Goal: Task Accomplishment & Management: Use online tool/utility

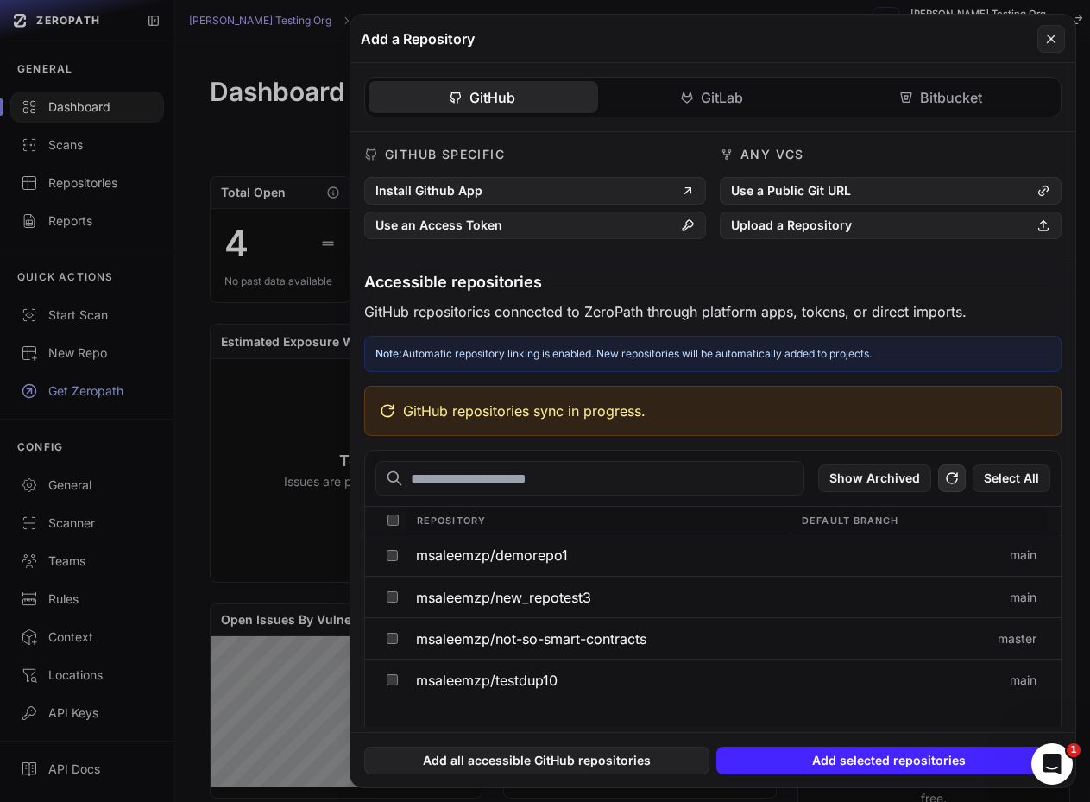
click at [963, 478] on button at bounding box center [952, 478] width 28 height 28
click at [210, 445] on button at bounding box center [545, 401] width 1090 height 802
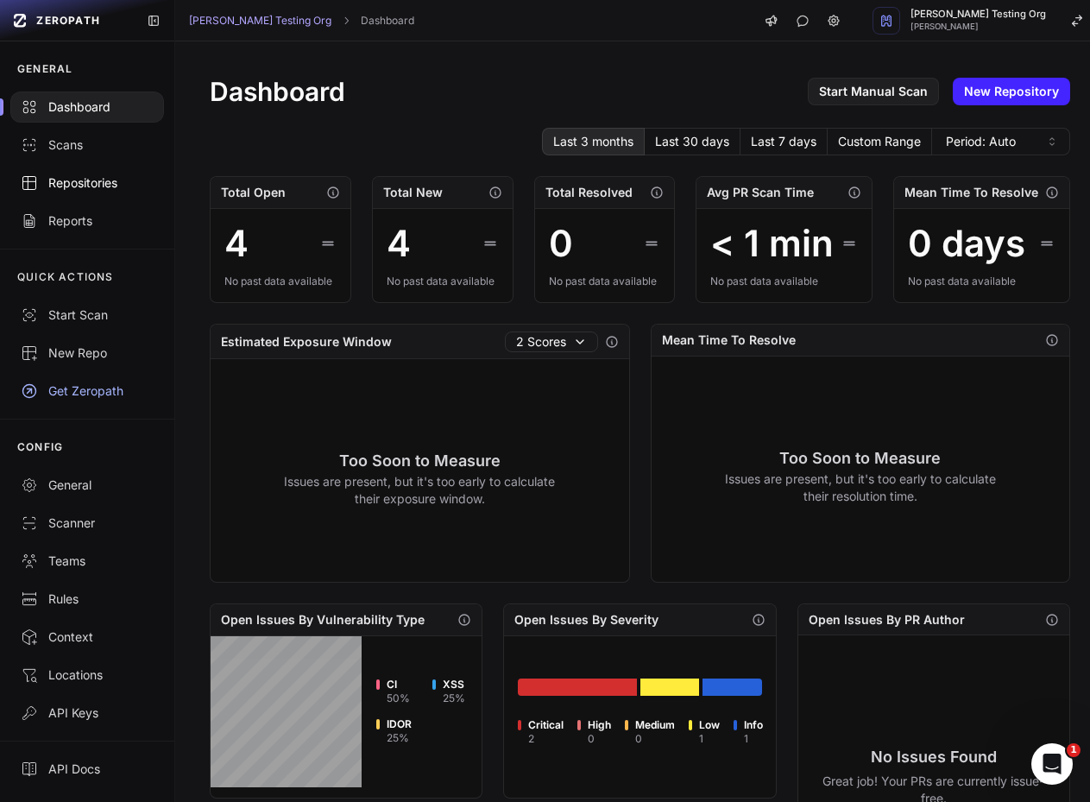
click at [85, 190] on div "Repositories" at bounding box center [87, 182] width 133 height 17
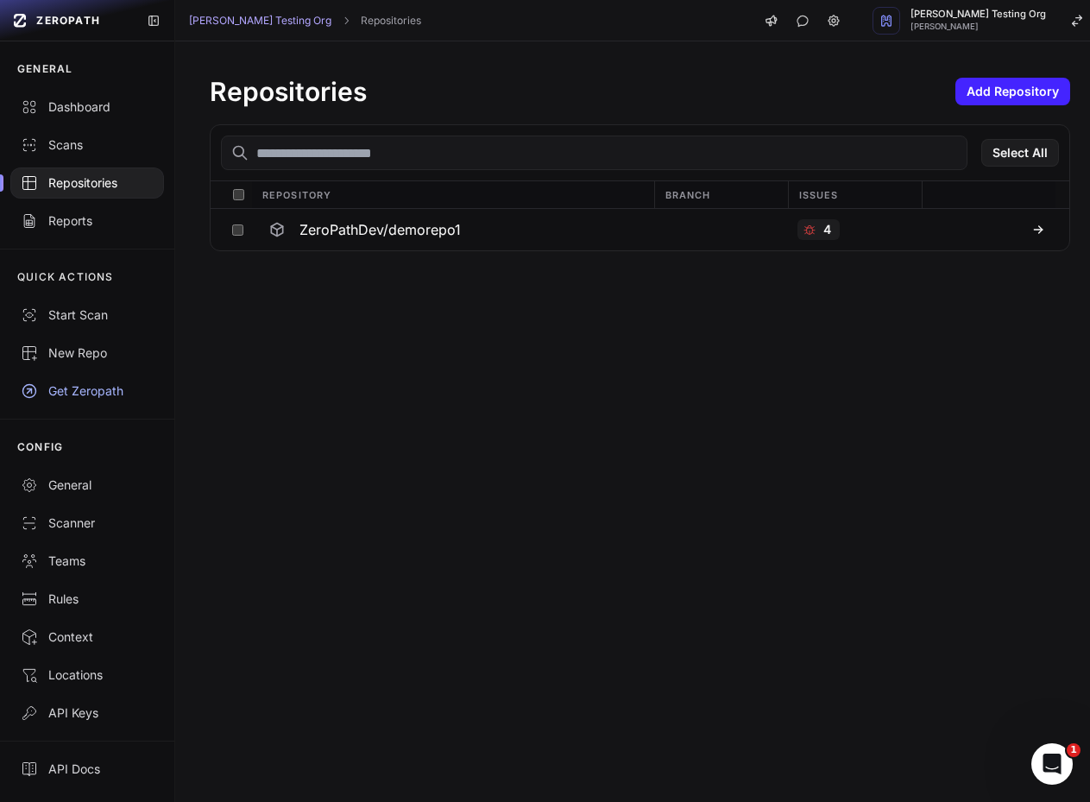
click at [233, 205] on div at bounding box center [238, 194] width 28 height 27
click at [1009, 155] on button "Action" at bounding box center [1021, 153] width 75 height 28
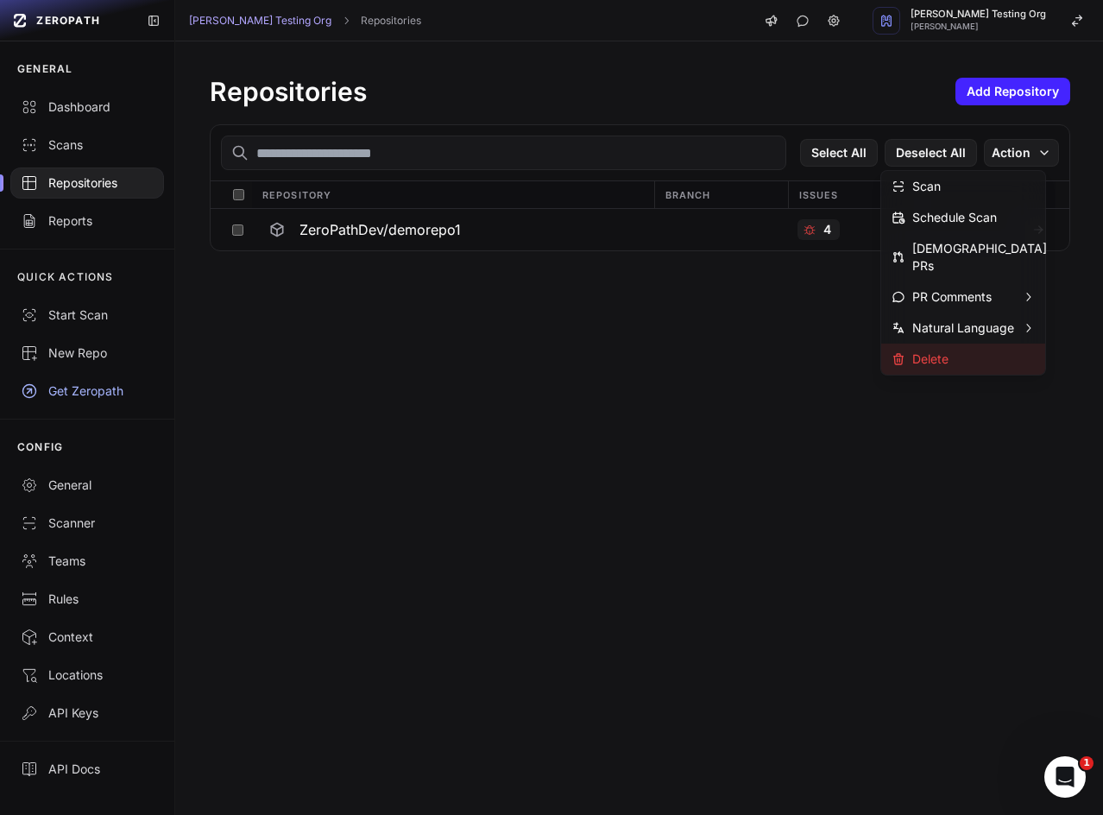
click at [930, 350] on div "Delete" at bounding box center [919, 358] width 57 height 17
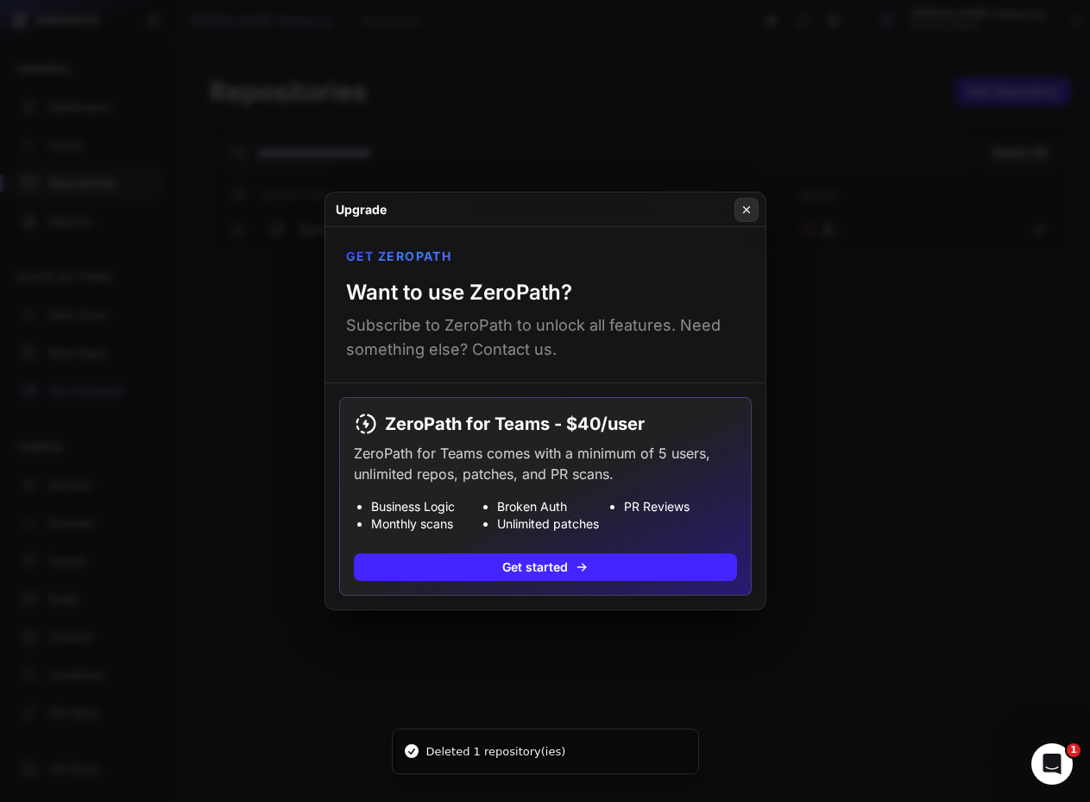
click at [743, 212] on icon at bounding box center [746, 209] width 6 height 6
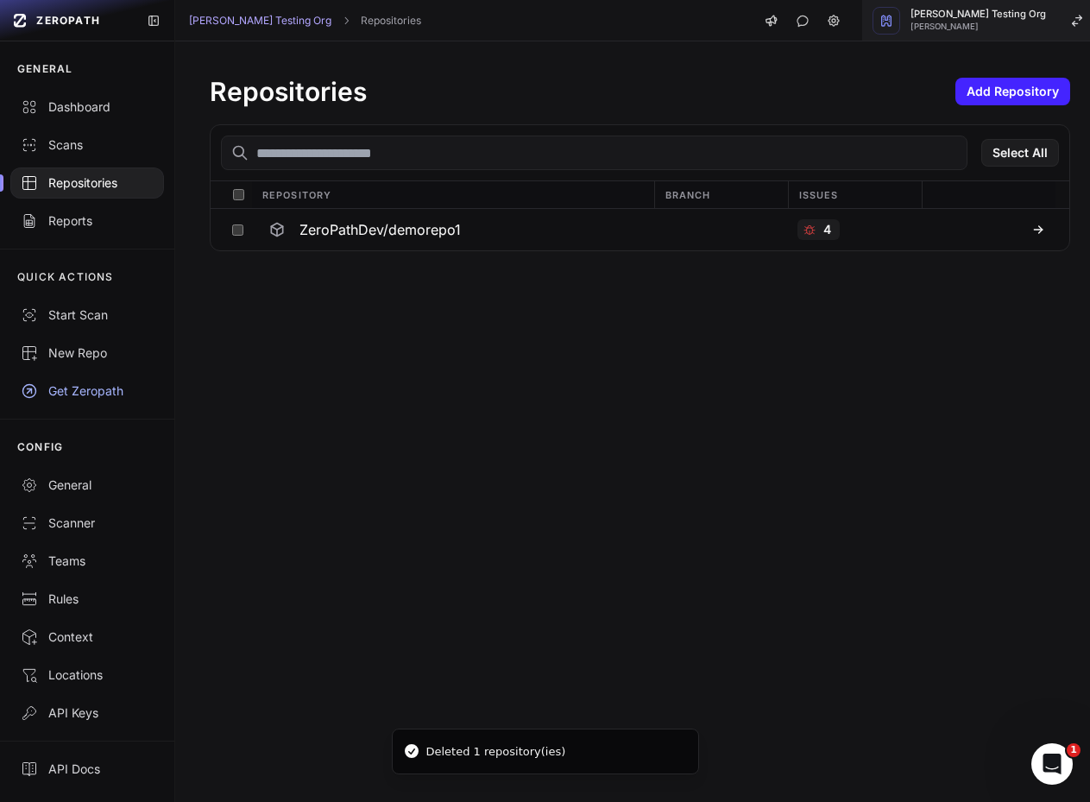
click at [988, 29] on span "[PERSON_NAME]" at bounding box center [977, 26] width 135 height 9
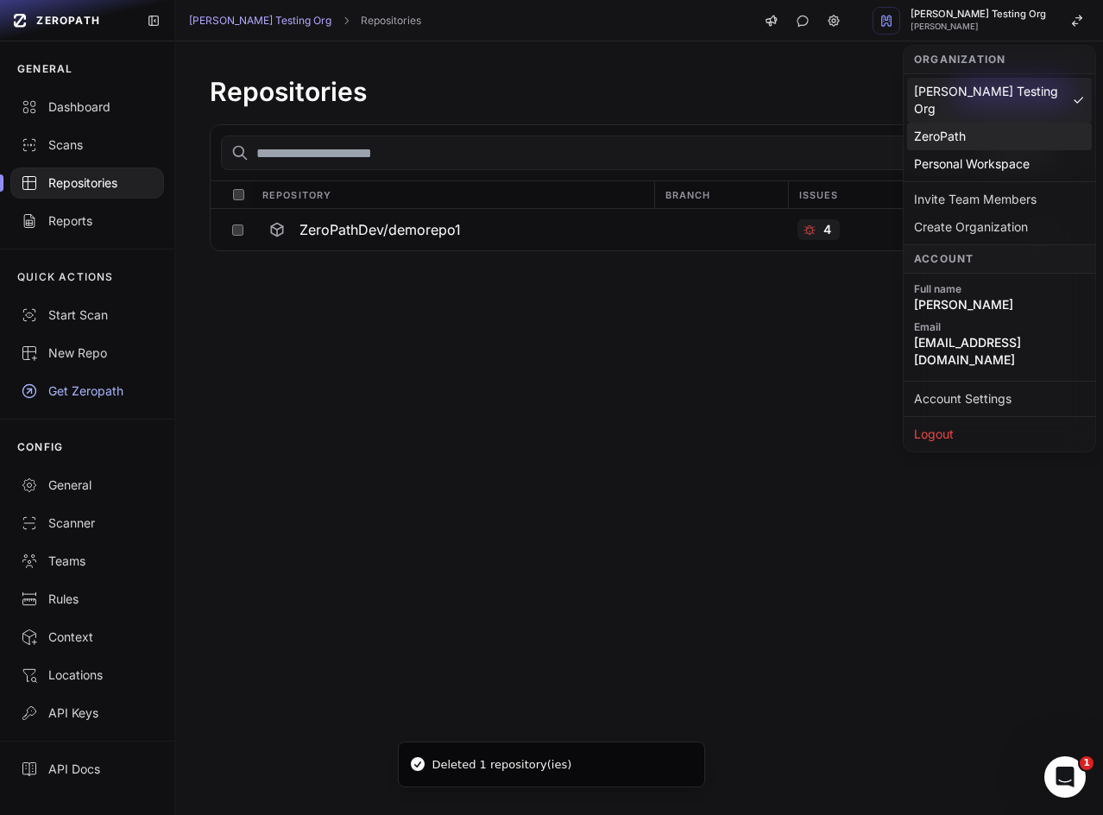
click at [941, 123] on div "ZeroPath" at bounding box center [999, 137] width 185 height 28
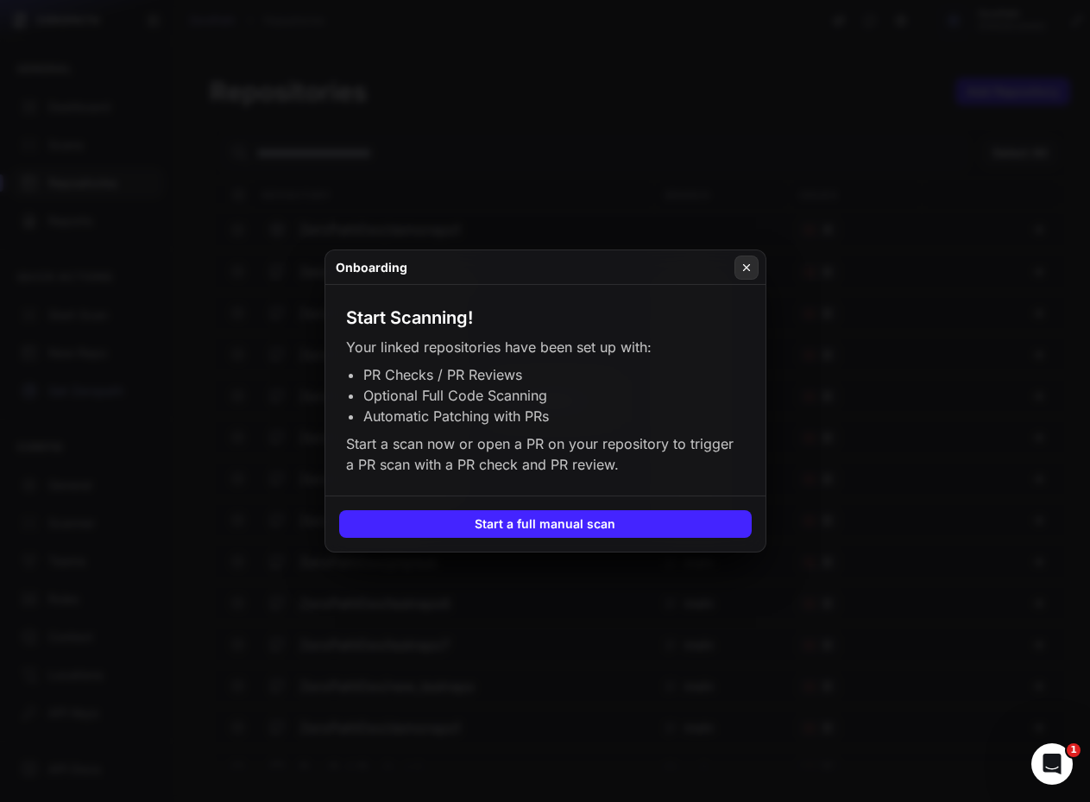
click at [744, 263] on icon at bounding box center [746, 268] width 12 height 14
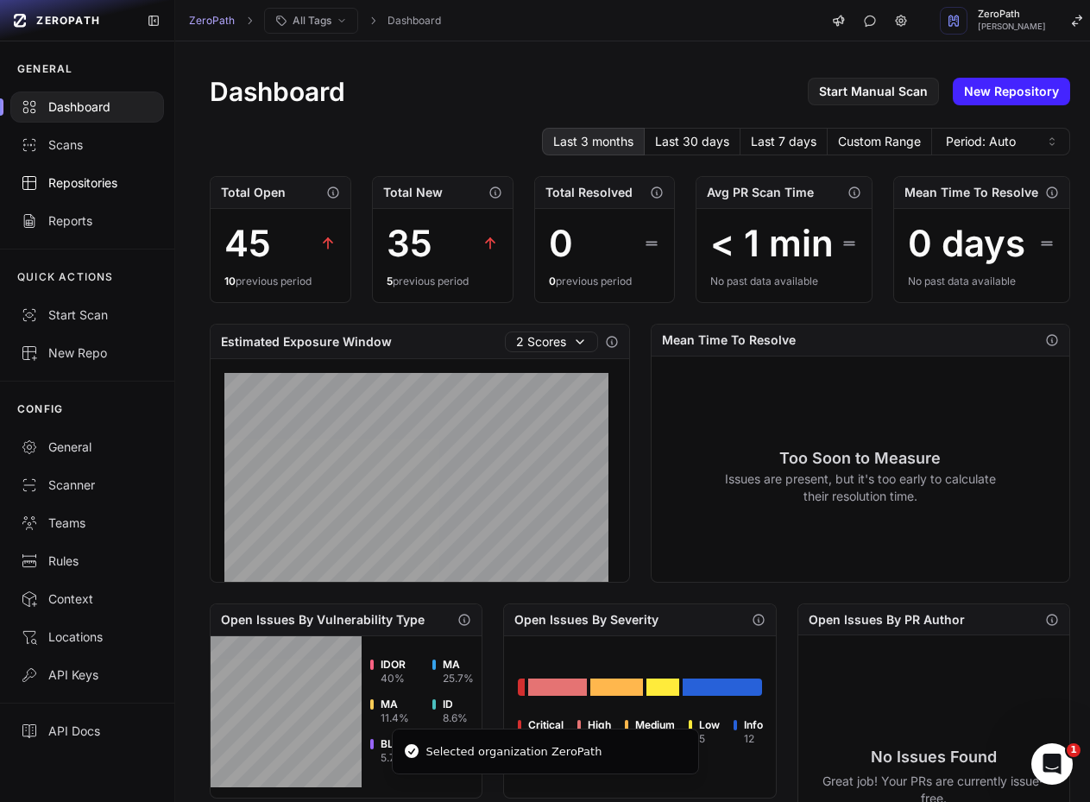
click at [88, 179] on div "Repositories" at bounding box center [87, 182] width 133 height 17
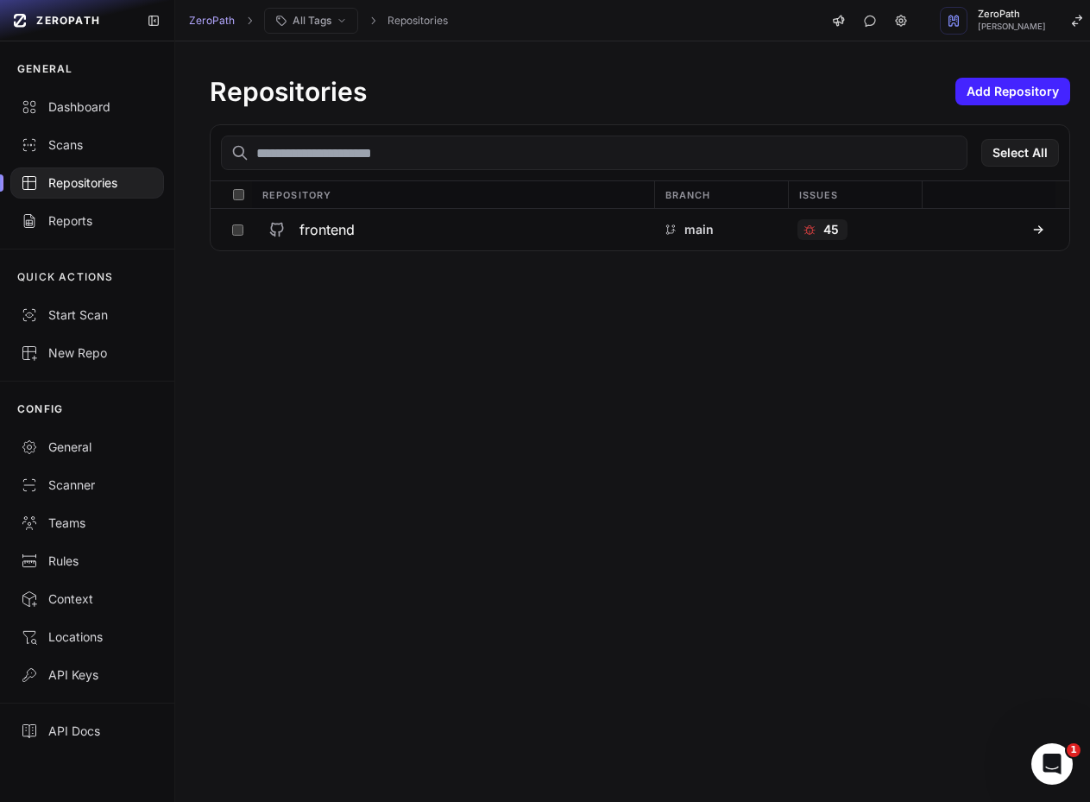
click at [238, 413] on div "Repositories Add Repository Select All Repository Branch Issues frontend main 45" at bounding box center [639, 421] width 929 height 760
click at [986, 94] on button "Add Repository" at bounding box center [1012, 92] width 115 height 28
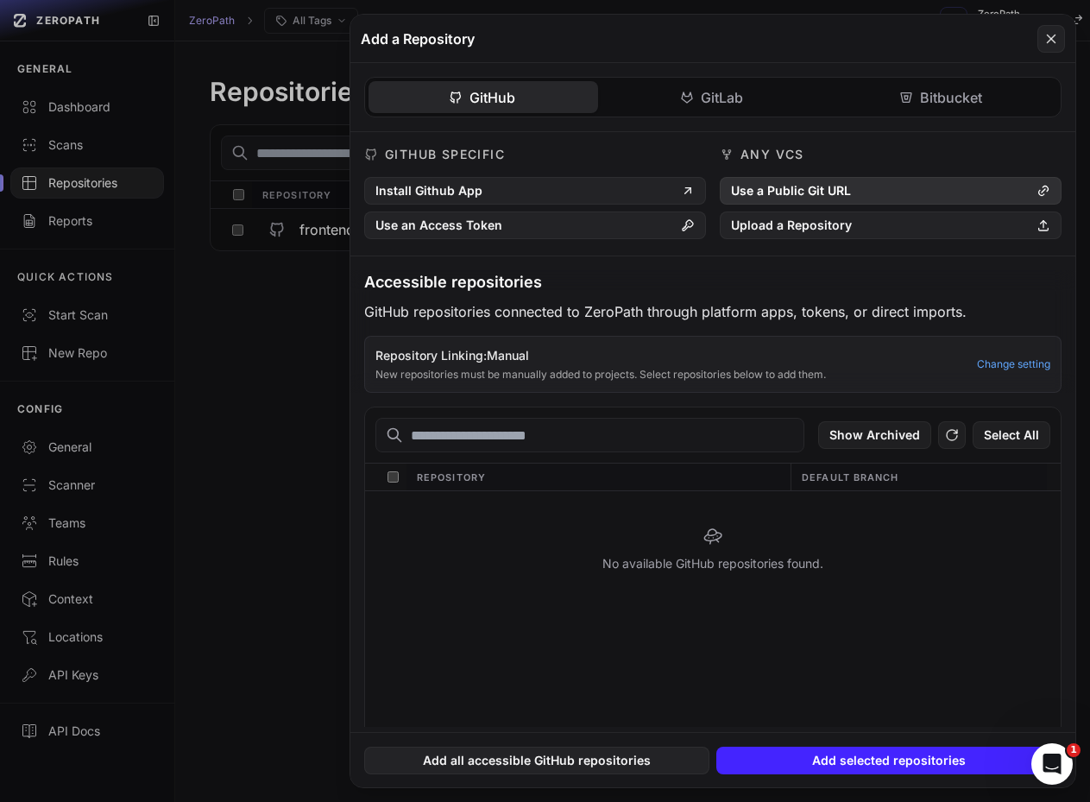
click at [876, 190] on button "Use a Public Git URL" at bounding box center [891, 191] width 342 height 28
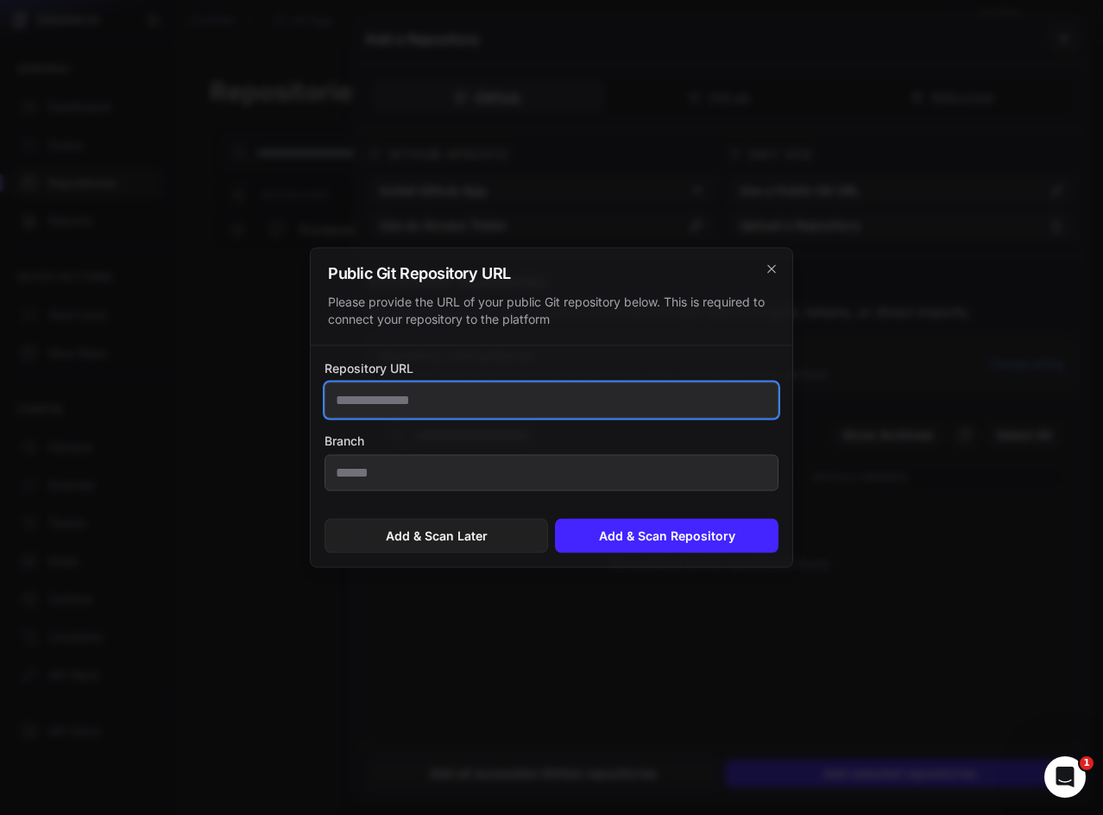
paste input "**********"
type input "**********"
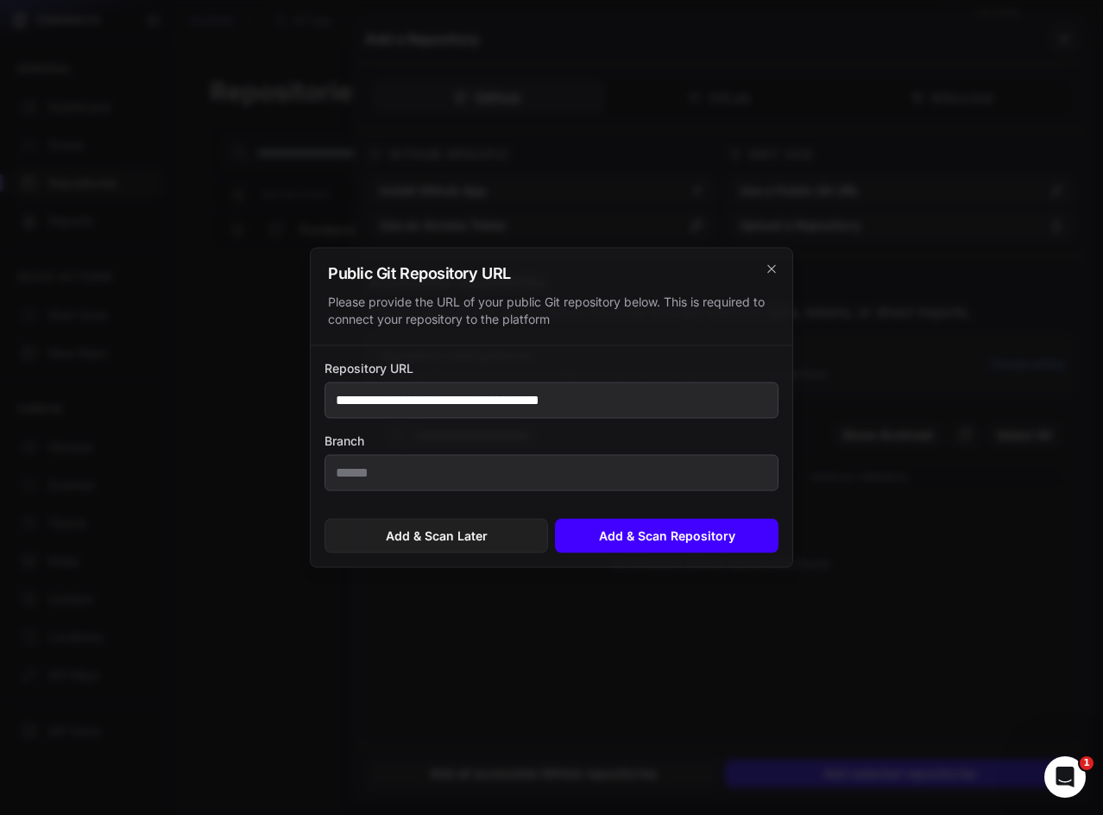
click at [630, 535] on button "Add & Scan Repository" at bounding box center [666, 536] width 223 height 35
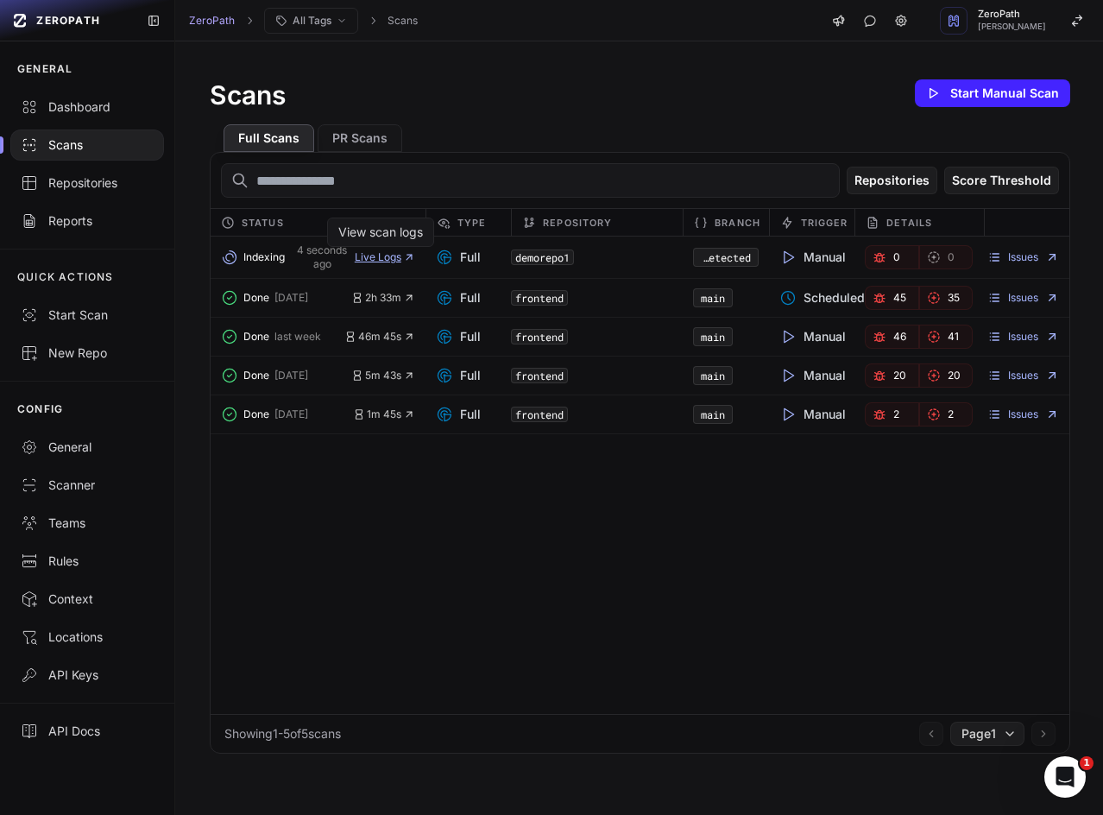
click at [380, 253] on span "Live Logs" at bounding box center [385, 257] width 60 height 14
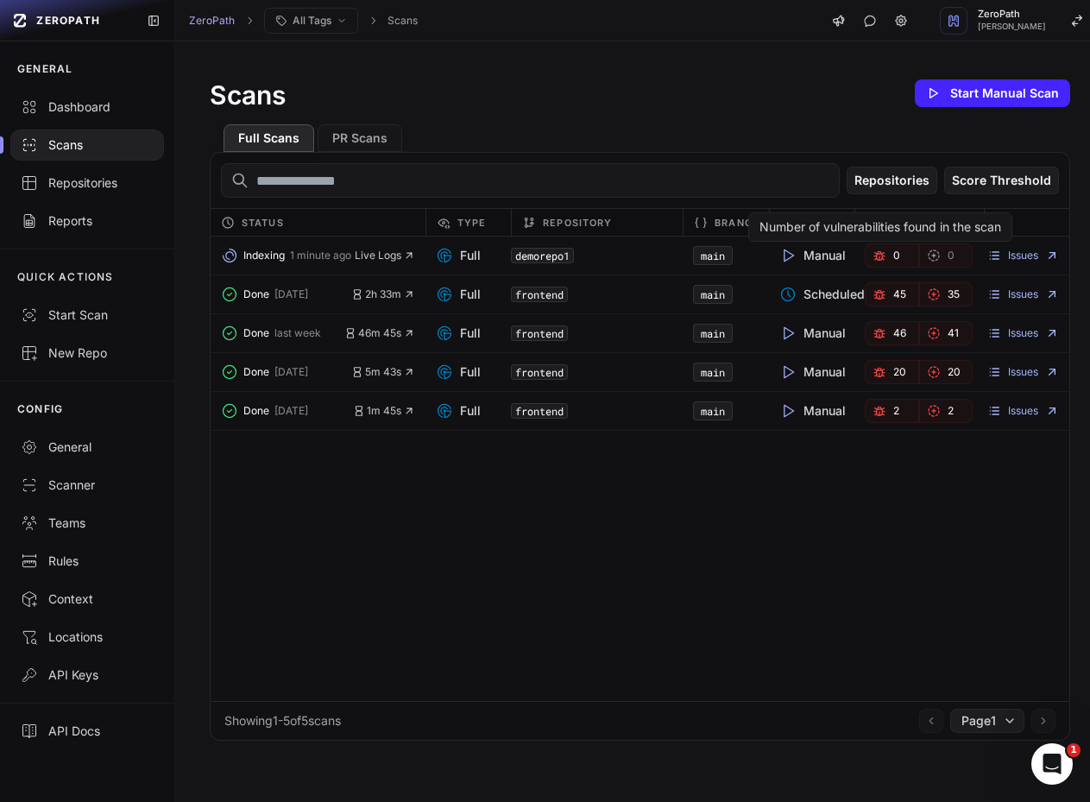
click at [892, 250] on link "0" at bounding box center [892, 255] width 54 height 24
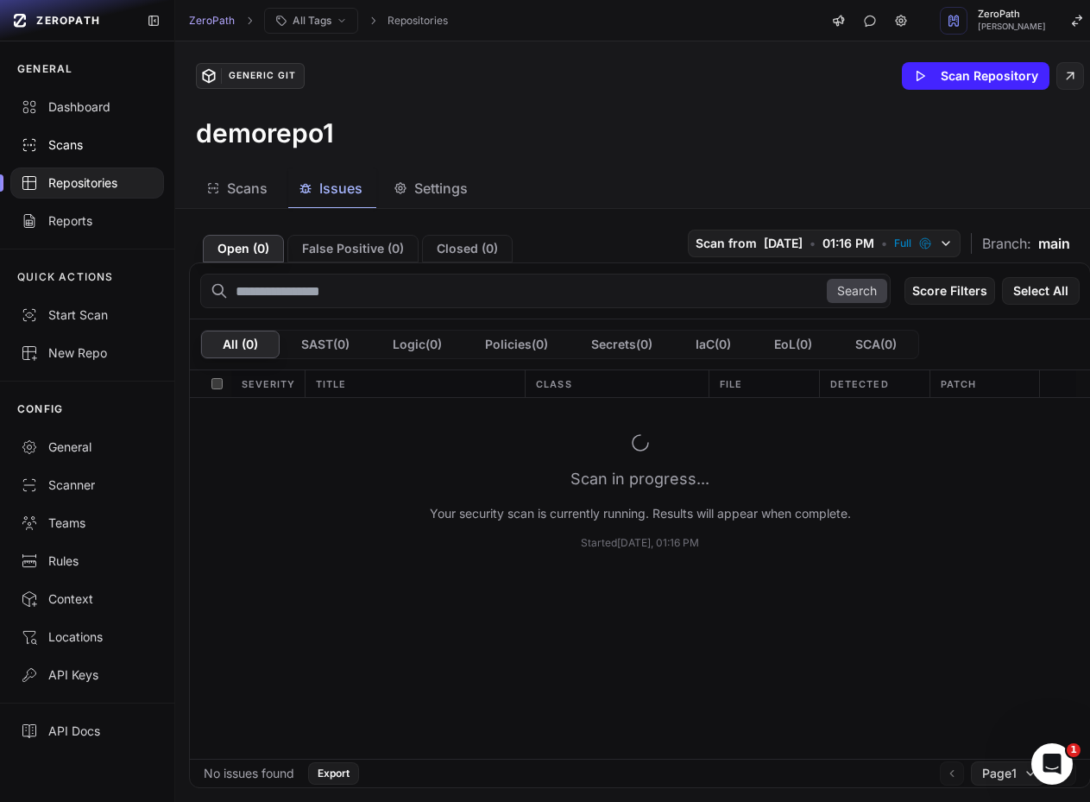
click at [114, 136] on div "Scans" at bounding box center [87, 144] width 133 height 17
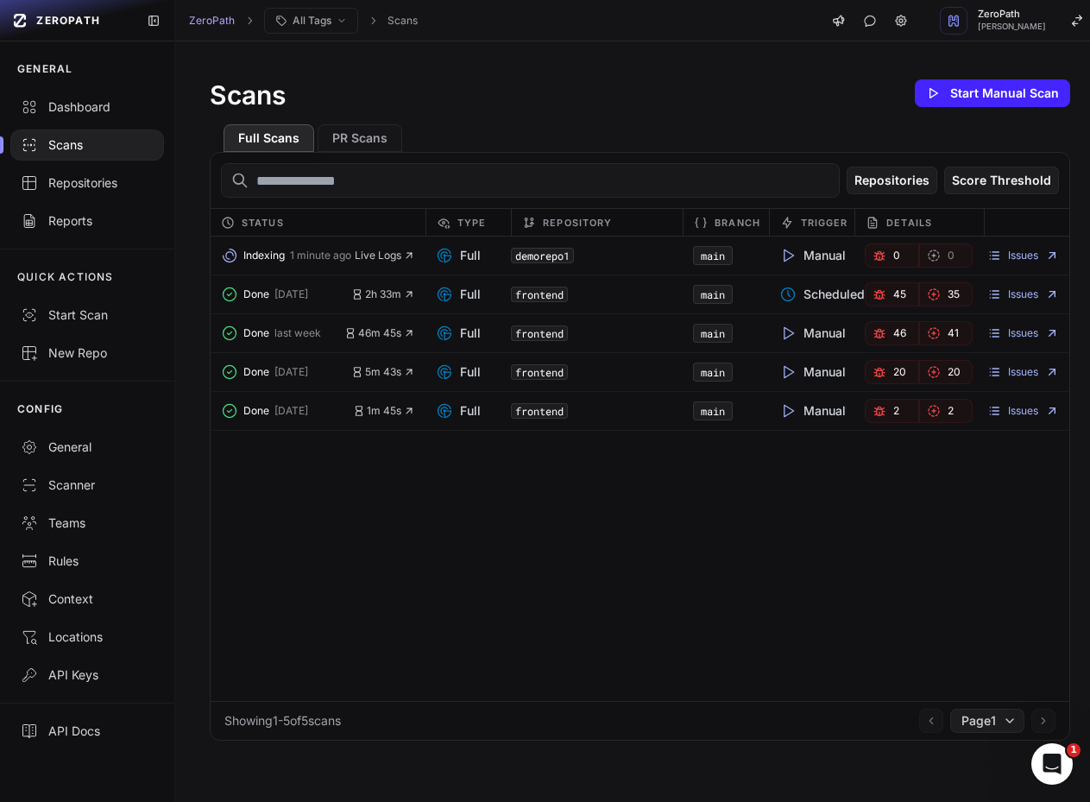
click at [361, 240] on div "Indexing 1 minute ago Live Logs Full demorepo1 main Manual 0 0 Issues" at bounding box center [640, 255] width 859 height 39
click at [365, 252] on span "Live Logs" at bounding box center [385, 256] width 60 height 14
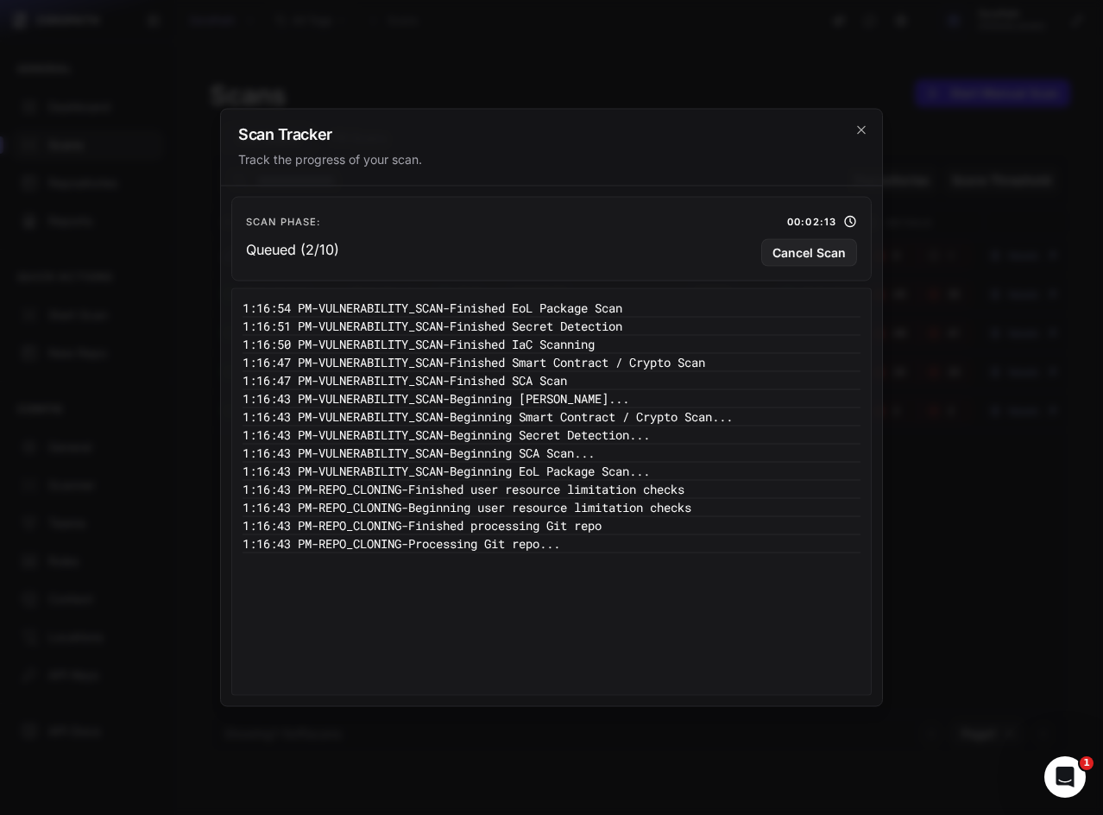
click at [289, 509] on pre "1:16:43 PM - REPO_CLONING - Beginning user resource limitation checks" at bounding box center [551, 508] width 618 height 18
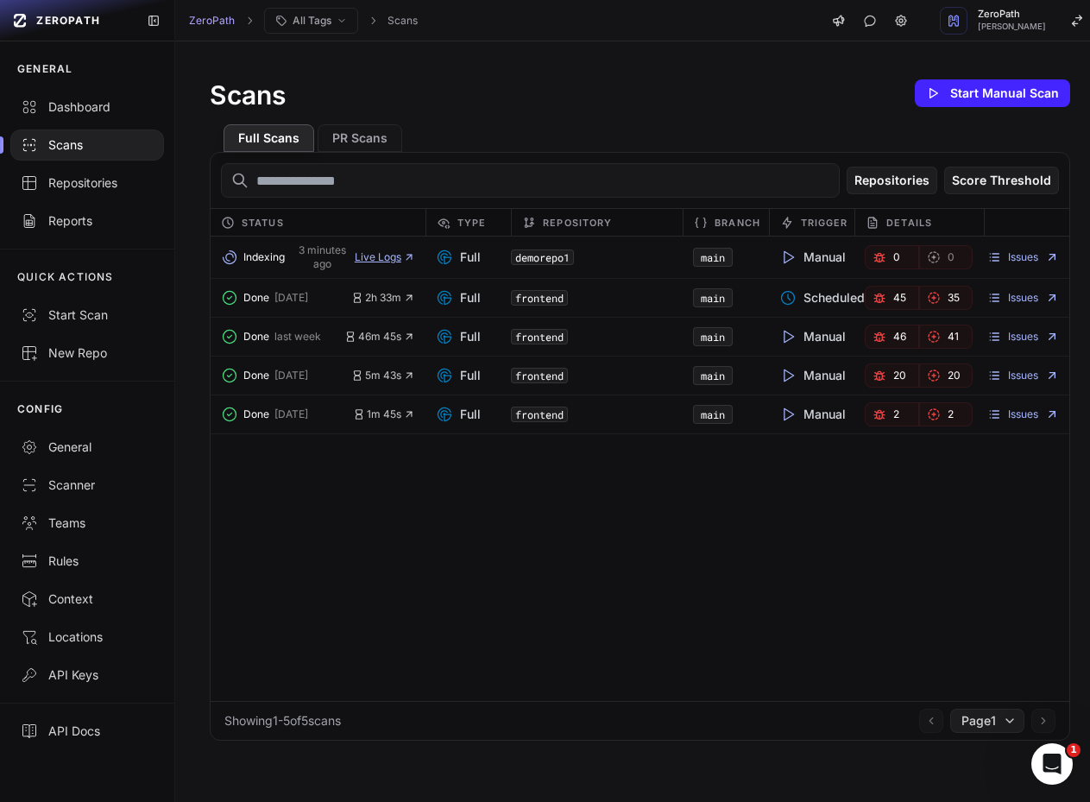
click at [382, 256] on span "Live Logs" at bounding box center [385, 257] width 60 height 14
click at [935, 546] on div "Indexing 3 minutes ago Live Logs Full demorepo1 main Manual 0 0 Issues Done 2 d…" at bounding box center [640, 468] width 859 height 464
click at [337, 520] on div "Indexing 3 minutes ago Live Logs Full demorepo1 main Manual 0 0 Issues Done 2 d…" at bounding box center [640, 468] width 859 height 464
click at [392, 256] on span "Live Logs" at bounding box center [385, 257] width 60 height 14
click at [878, 261] on link "0" at bounding box center [892, 257] width 54 height 24
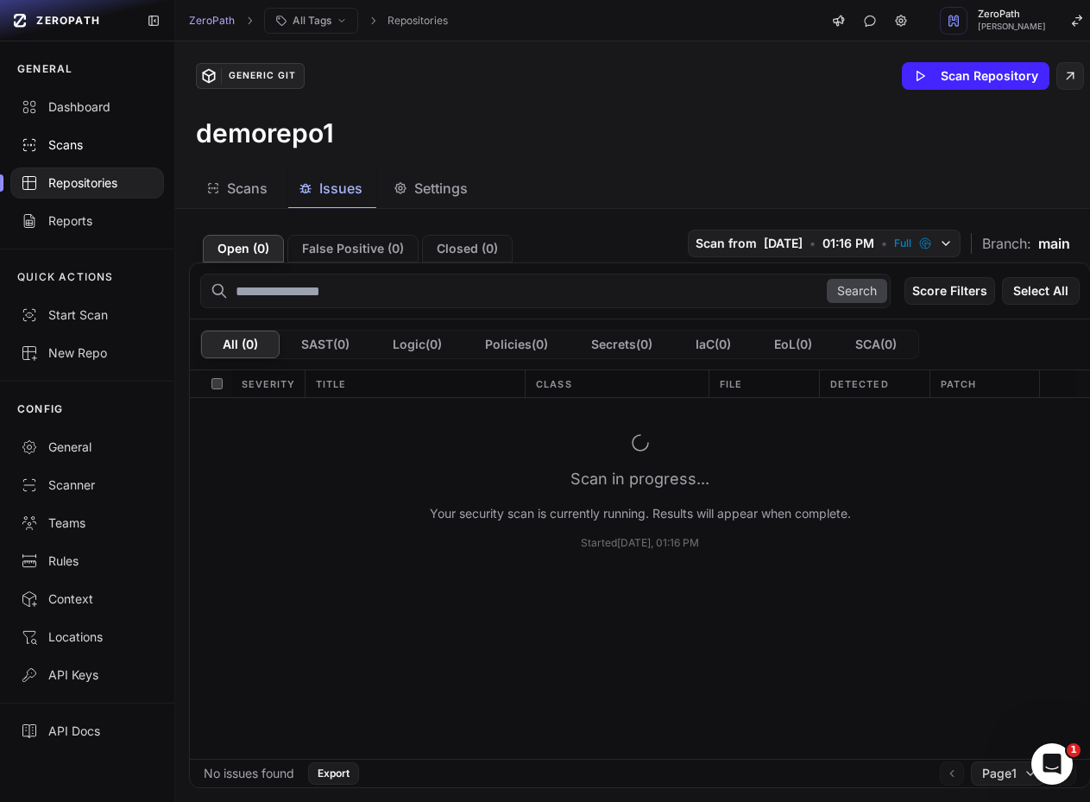
click at [80, 145] on div "Scans" at bounding box center [87, 144] width 133 height 17
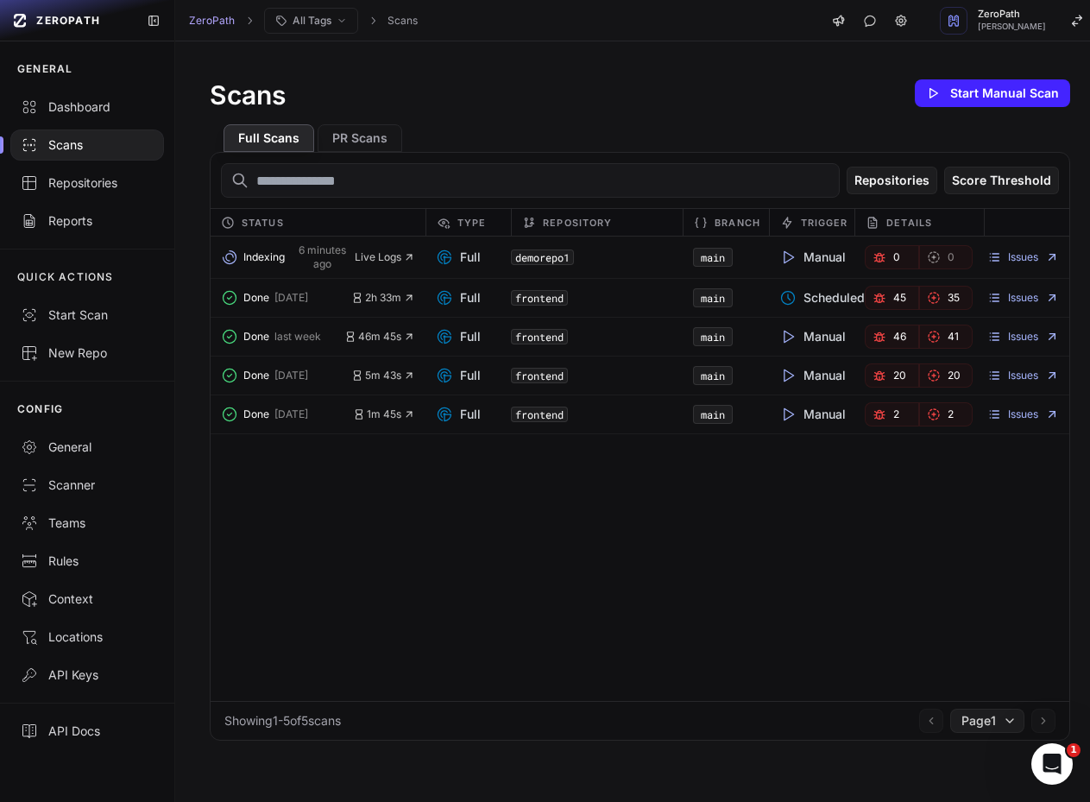
click at [376, 264] on div "Indexing 6 minutes ago Live Logs" at bounding box center [318, 257] width 215 height 28
click at [381, 257] on span "Live Logs" at bounding box center [385, 257] width 60 height 14
click at [376, 255] on span "Live Logs" at bounding box center [385, 257] width 60 height 14
click at [387, 256] on span "Live Logs" at bounding box center [385, 257] width 60 height 14
